Goal: Information Seeking & Learning: Learn about a topic

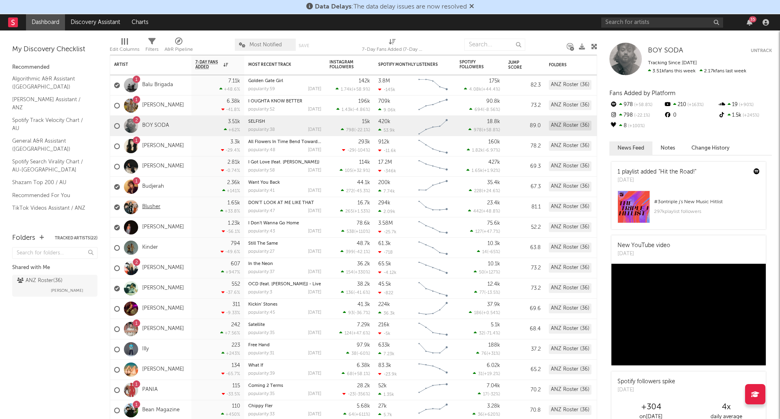
click at [154, 206] on link "Blusher" at bounding box center [151, 207] width 18 height 7
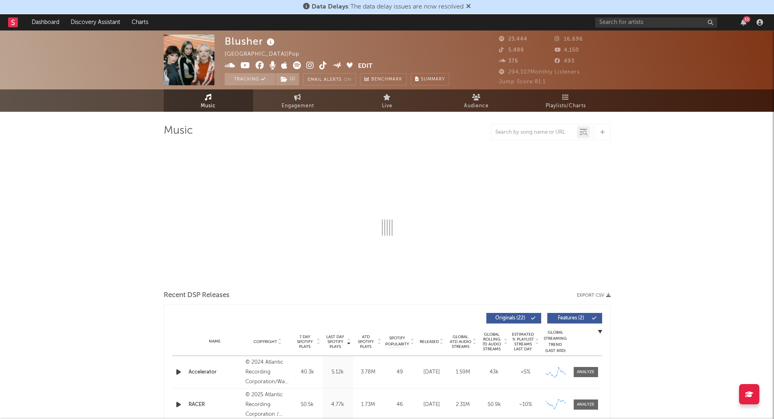
select select "6m"
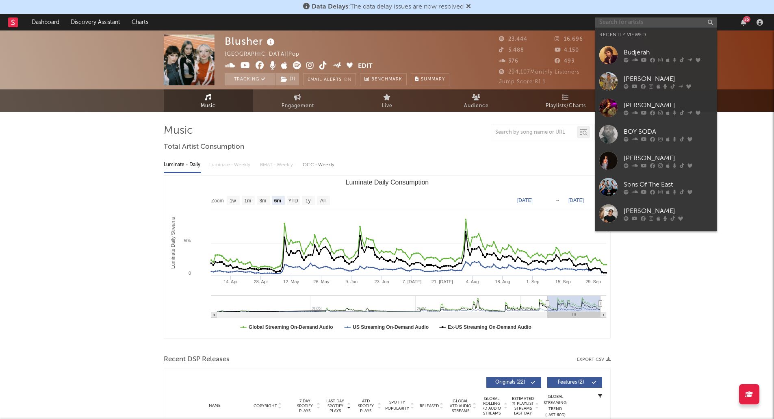
click at [616, 23] on input "text" at bounding box center [656, 22] width 122 height 10
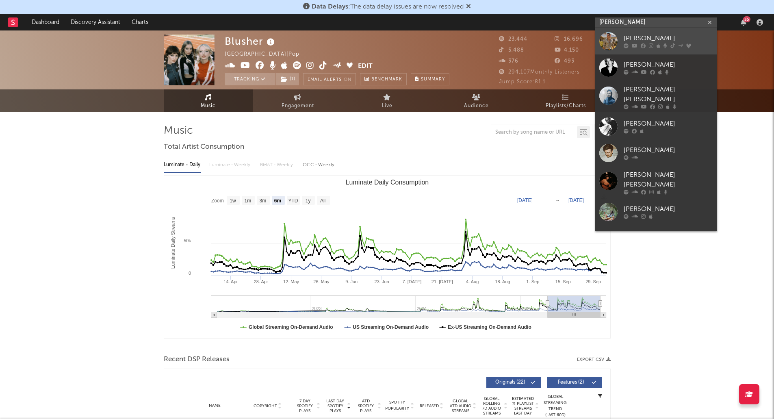
type input "[PERSON_NAME]"
click at [607, 41] on div at bounding box center [608, 41] width 18 height 18
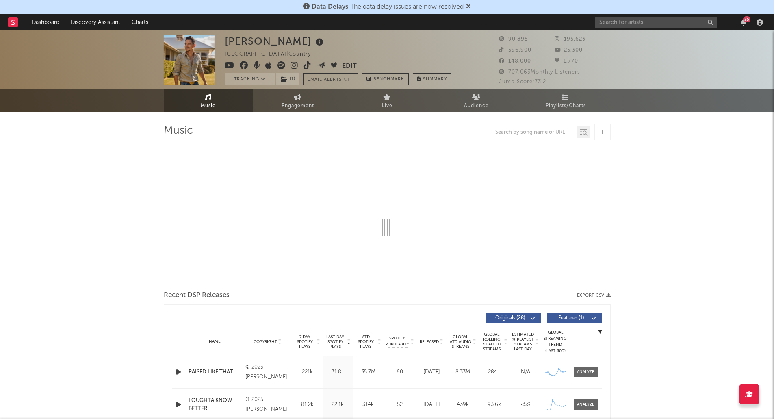
select select "6m"
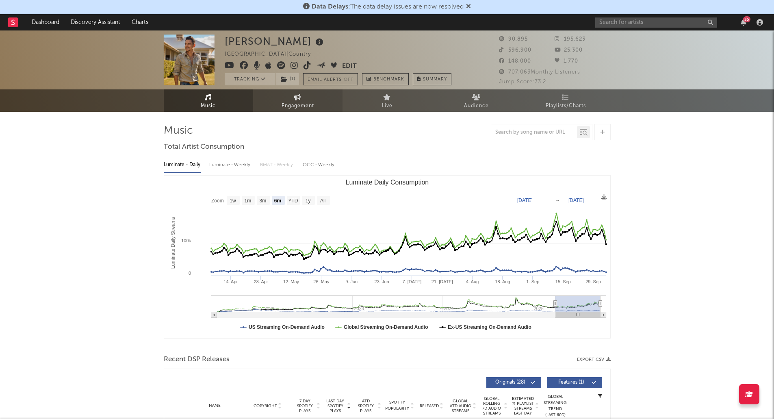
click at [295, 97] on icon at bounding box center [297, 97] width 7 height 7
select select "1w"
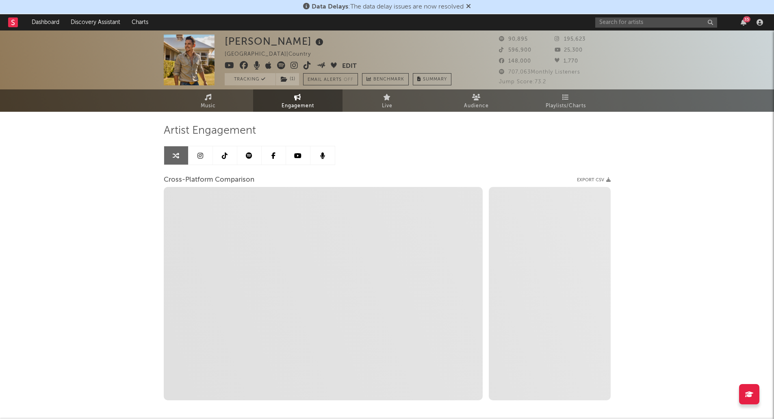
select select "1m"
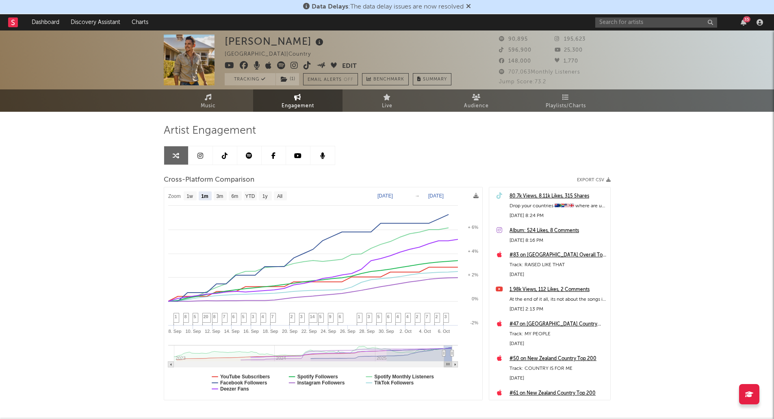
click at [11, 24] on rect at bounding box center [13, 22] width 10 height 10
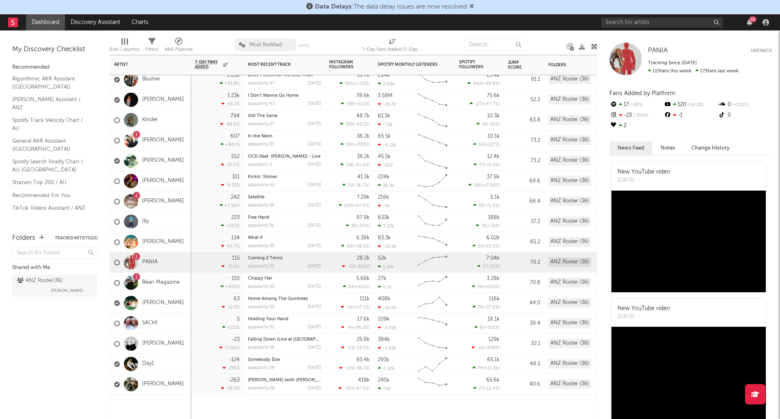
click at [223, 406] on div at bounding box center [217, 406] width 53 height 24
